Goal: Task Accomplishment & Management: Manage account settings

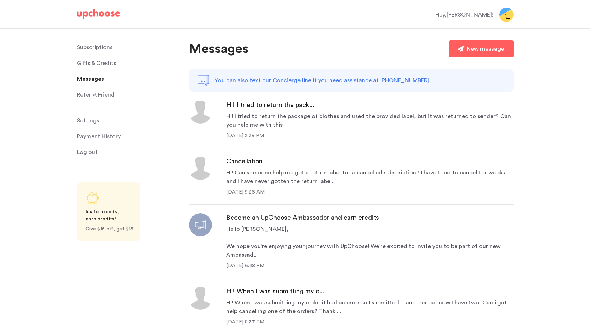
click at [379, 120] on div "Hi! I tried to return the package of clothes and used the provided label, but i…" at bounding box center [369, 120] width 287 height 17
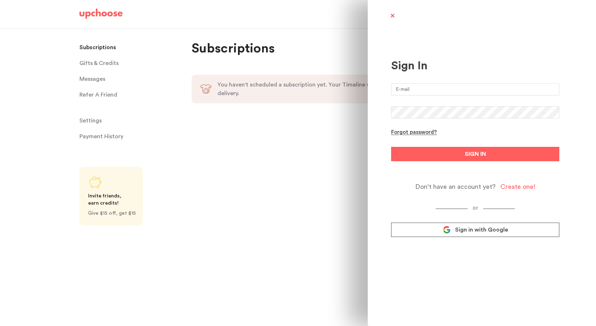
click at [483, 228] on span "Sign in with Google" at bounding box center [481, 229] width 53 height 7
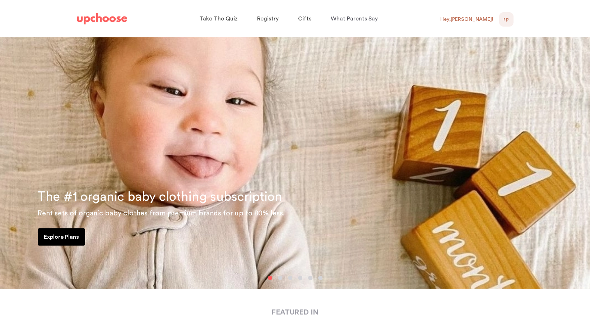
click at [486, 20] on div "Hey, Rebekah !" at bounding box center [467, 19] width 53 height 6
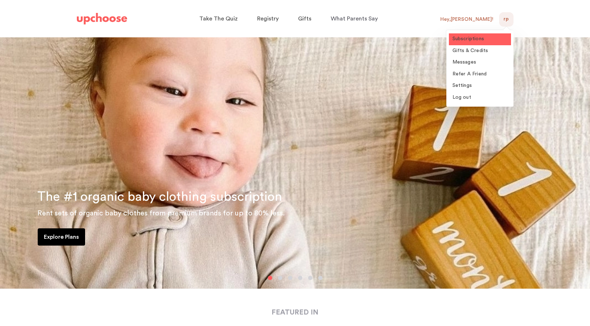
click at [481, 40] on span "Subscriptions" at bounding box center [469, 38] width 32 height 5
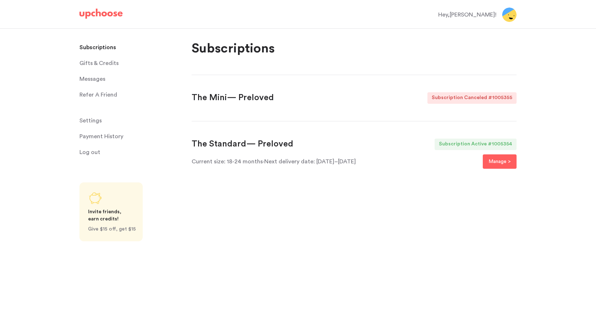
click at [102, 80] on span "Messages" at bounding box center [92, 79] width 26 height 14
click at [95, 79] on span "Messages" at bounding box center [92, 79] width 26 height 14
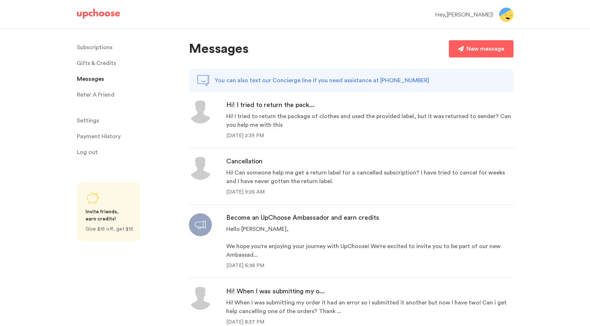
click at [374, 112] on div "Hi! I tried to return the package of clothes and used the provided label, but i…" at bounding box center [369, 120] width 287 height 17
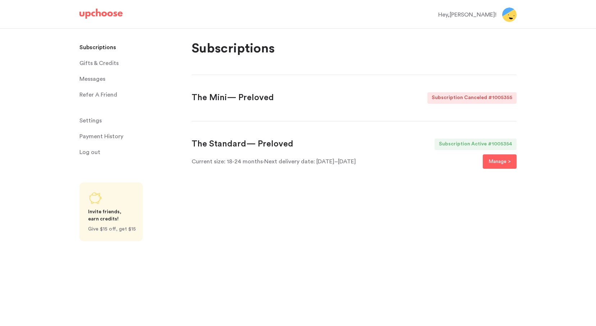
click at [488, 158] on p "Manage >" at bounding box center [499, 161] width 22 height 9
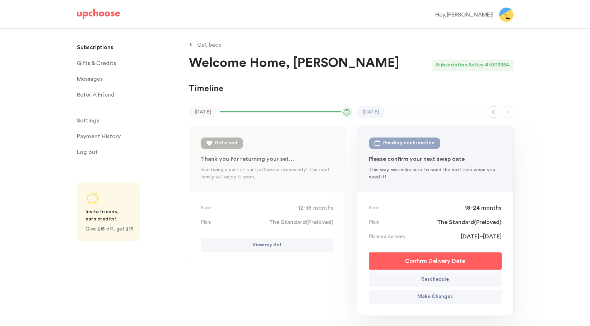
click at [101, 136] on p "Payment History" at bounding box center [99, 136] width 44 height 14
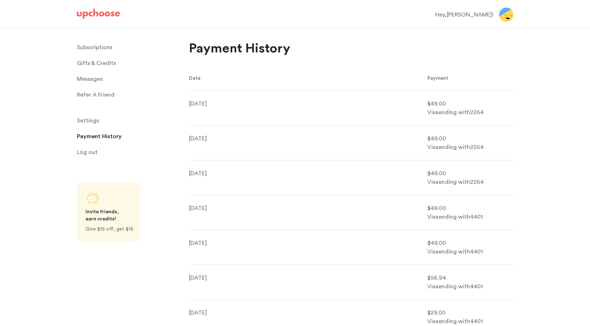
click at [513, 12] on img at bounding box center [506, 15] width 14 height 14
